Goal: Task Accomplishment & Management: Manage account settings

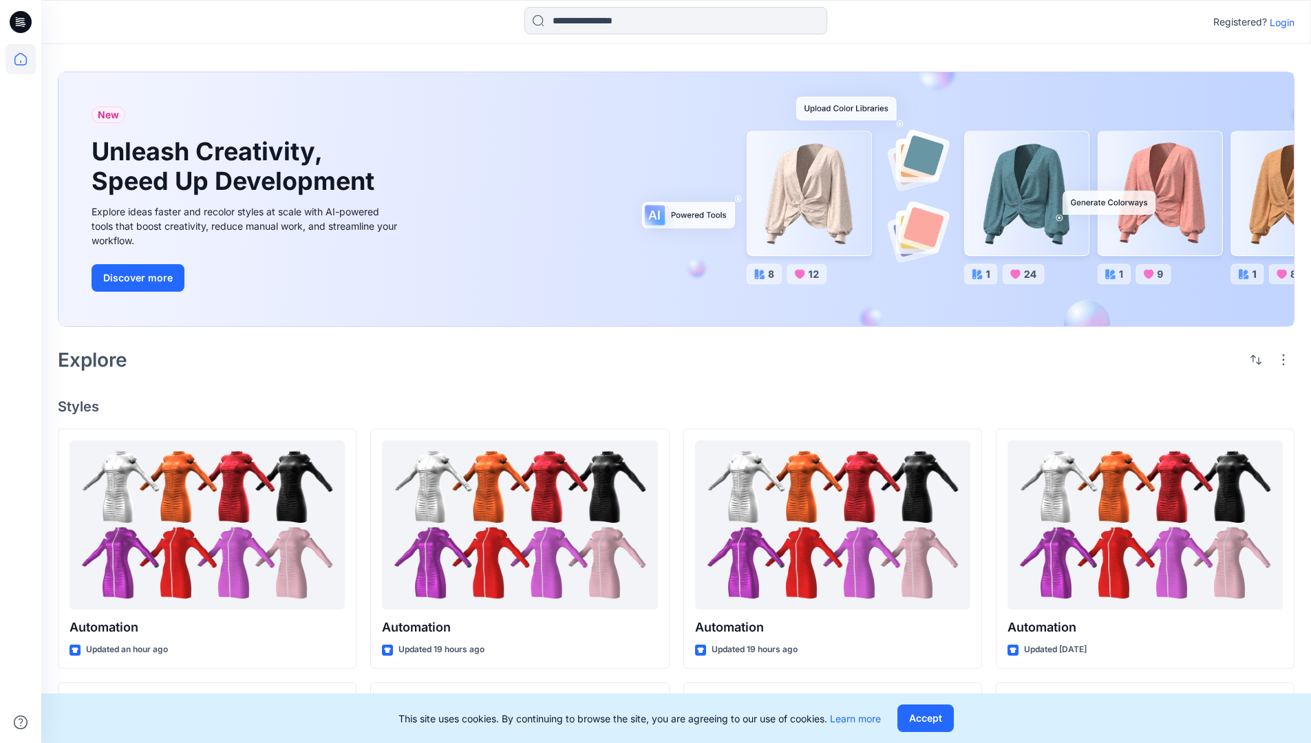
click at [1279, 22] on p "Login" at bounding box center [1282, 22] width 25 height 14
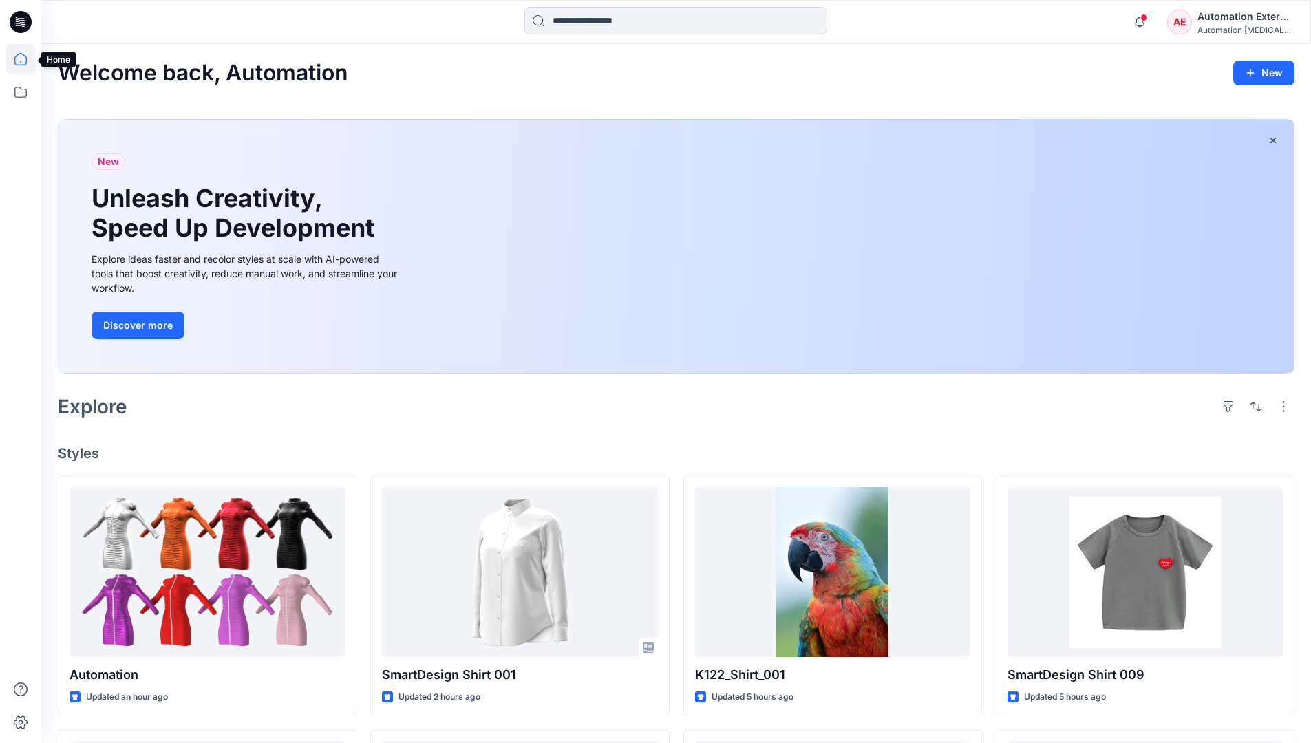
click at [26, 59] on icon at bounding box center [20, 59] width 12 height 12
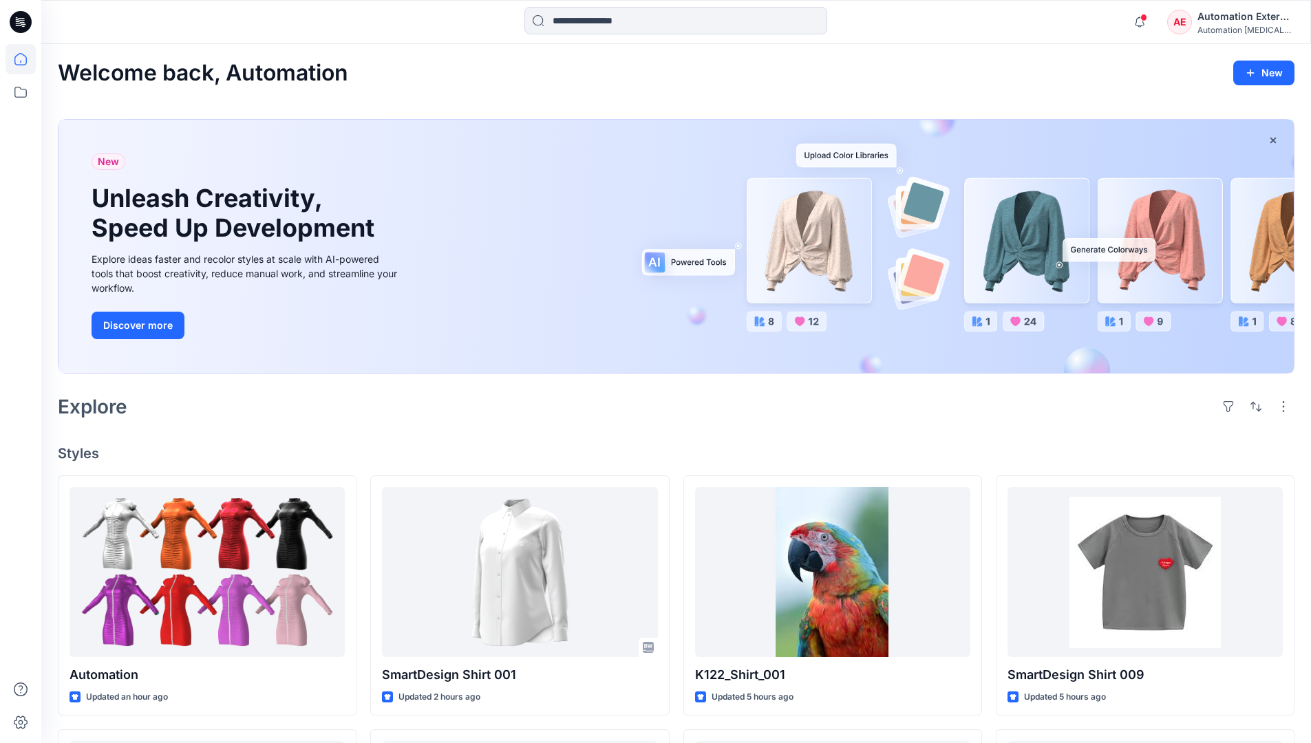
click at [1198, 23] on div "Automation External" at bounding box center [1246, 16] width 96 height 17
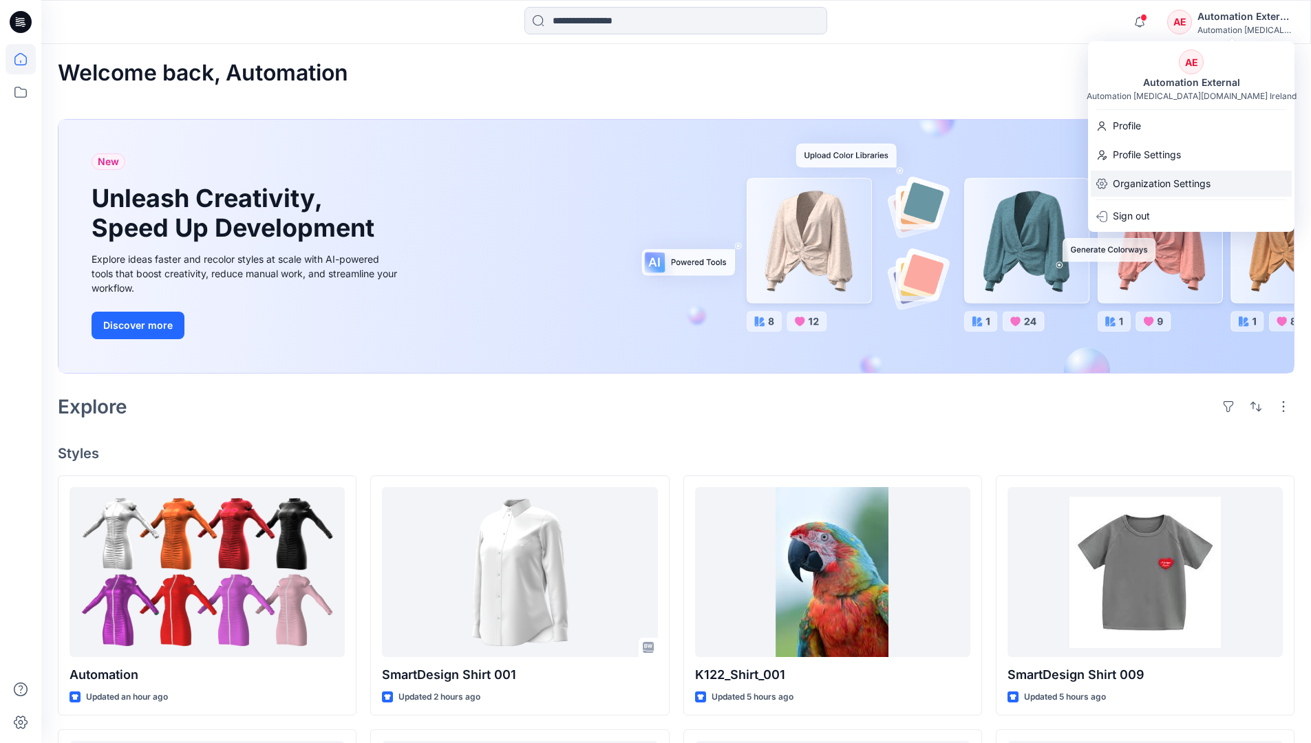
click at [1152, 176] on p "Organization Settings" at bounding box center [1162, 184] width 98 height 26
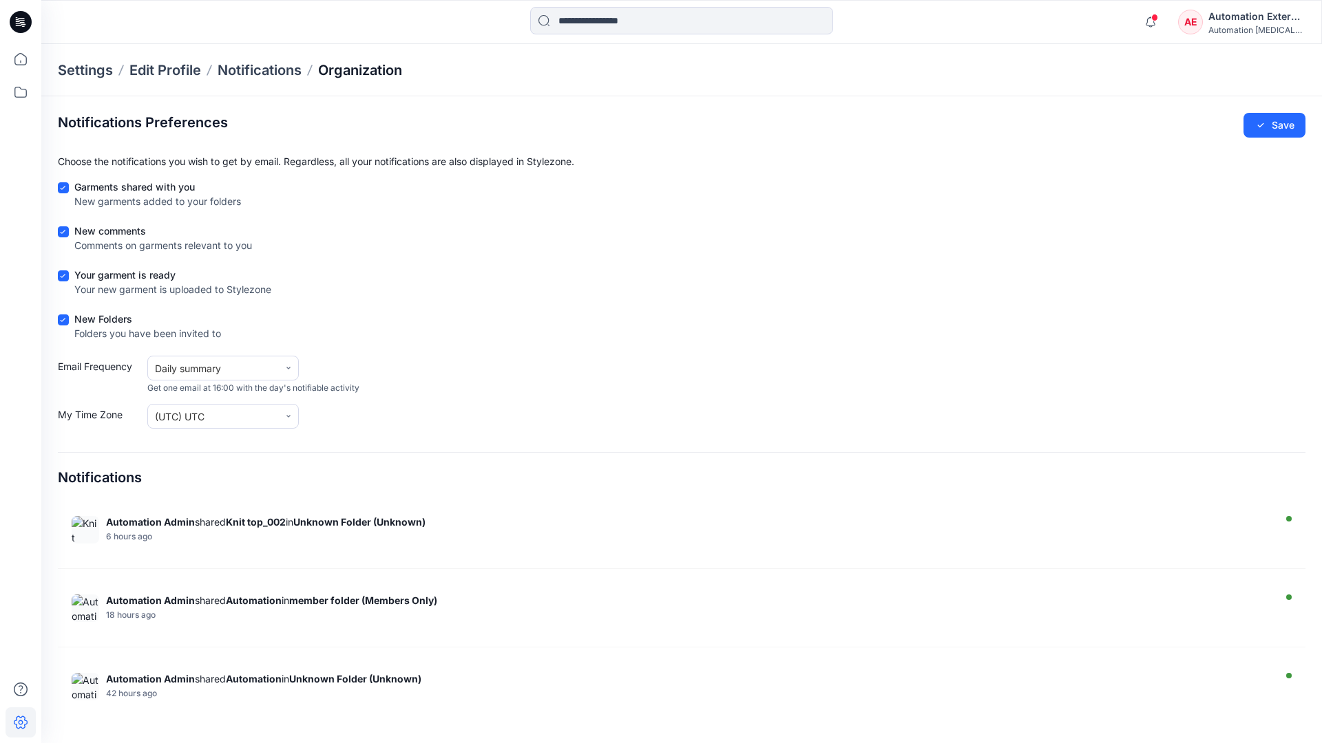
click at [386, 72] on p "Organization" at bounding box center [360, 70] width 84 height 19
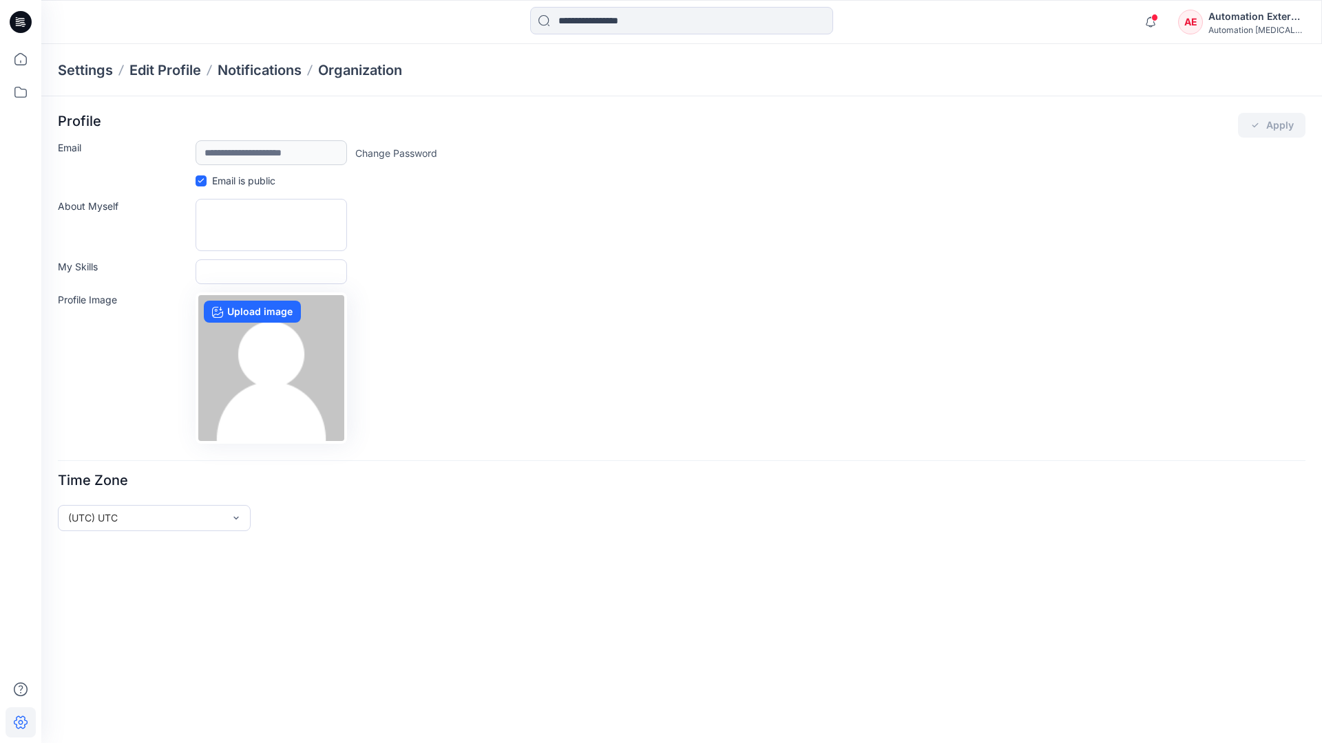
click at [1257, 21] on div "Automation External" at bounding box center [1256, 16] width 96 height 17
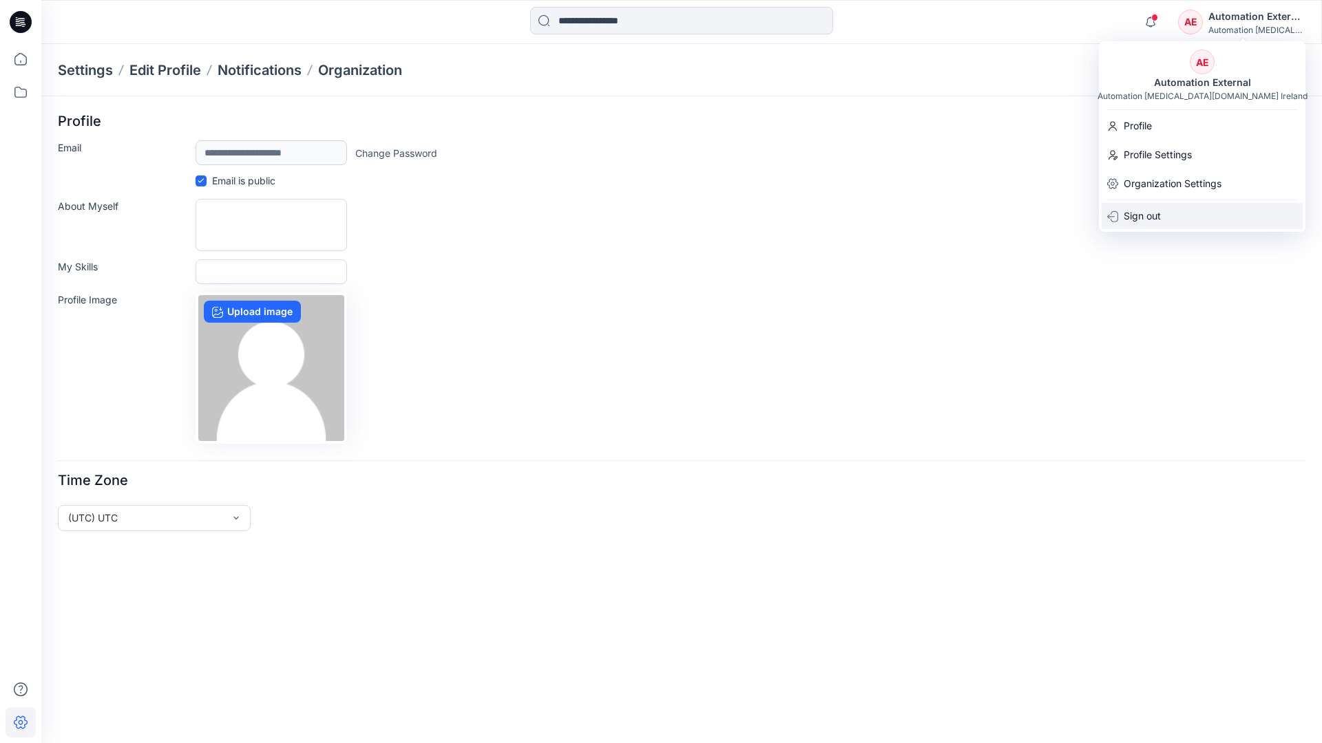
click at [1168, 214] on div "Sign out" at bounding box center [1201, 216] width 201 height 26
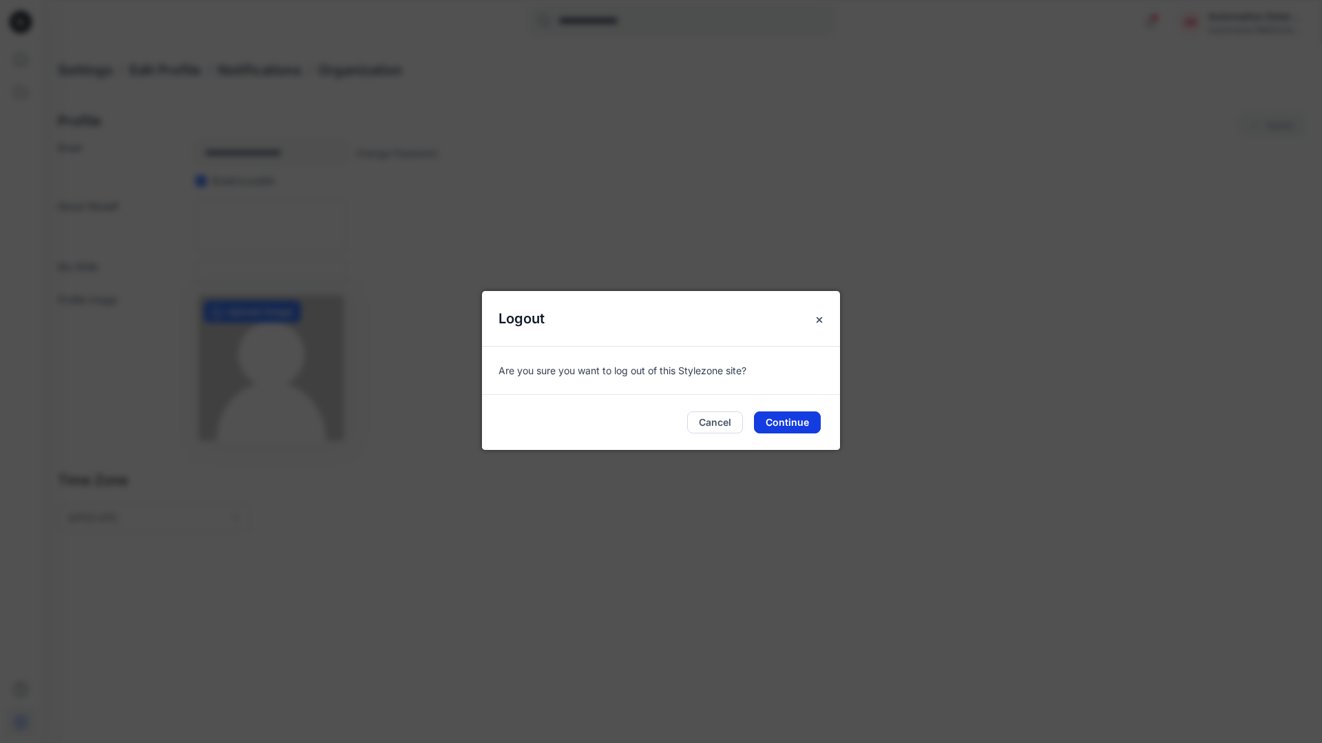
click at [796, 417] on button "Continue" at bounding box center [787, 423] width 67 height 22
